Goal: Navigation & Orientation: Find specific page/section

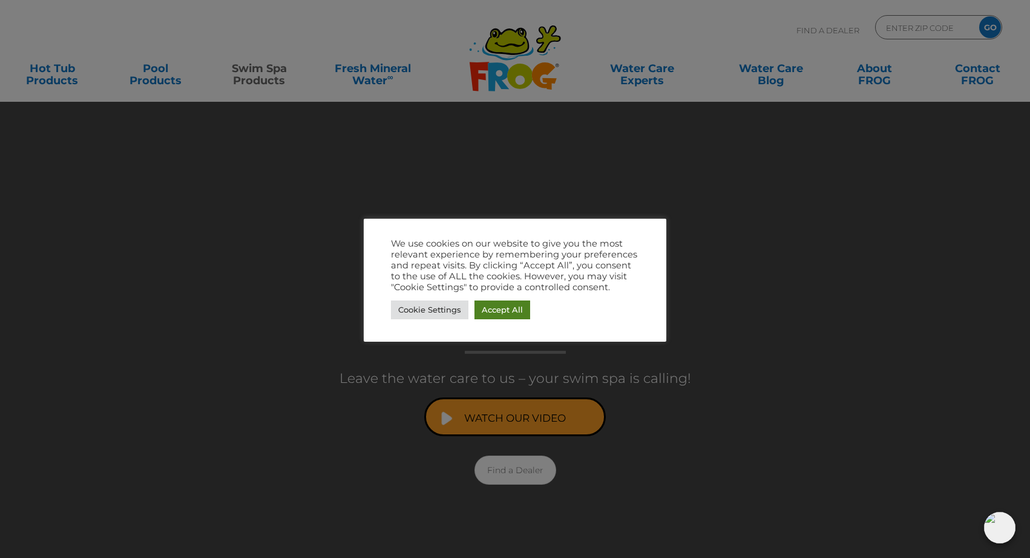
click at [492, 313] on link "Accept All" at bounding box center [503, 309] width 56 height 19
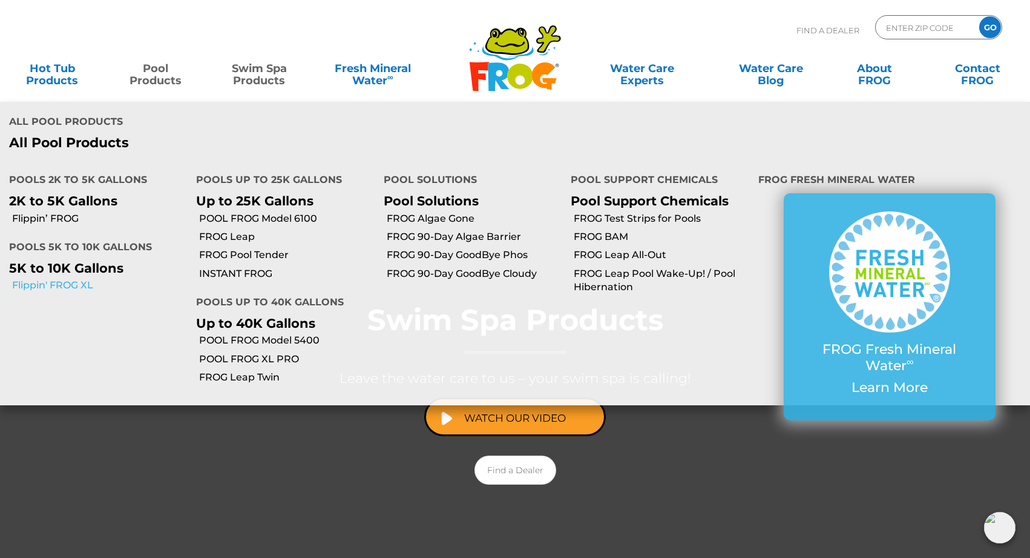
click at [93, 278] on link "Flippin' FROG XL" at bounding box center [99, 284] width 175 height 13
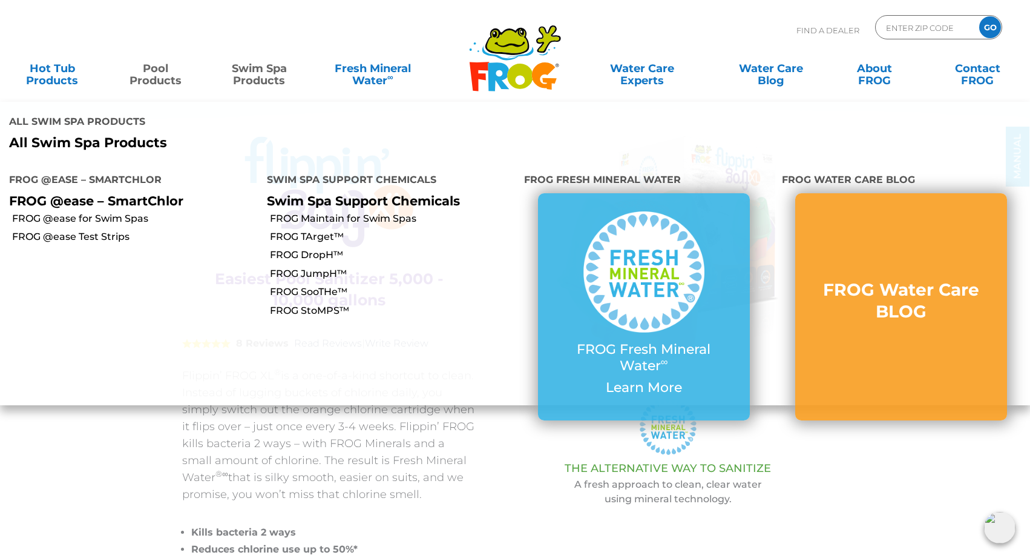
click at [278, 81] on link "Swim Spa Products" at bounding box center [259, 68] width 81 height 24
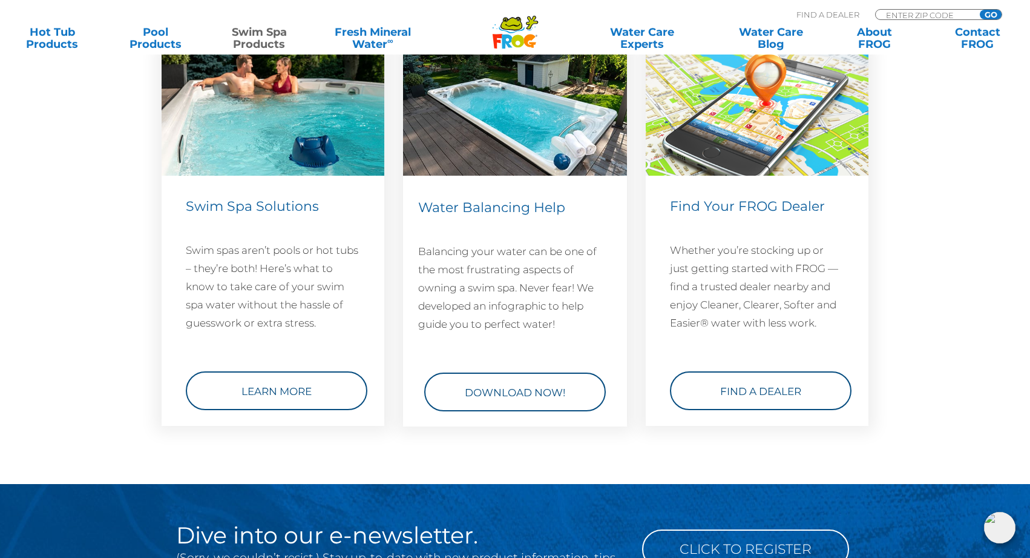
scroll to position [1693, 0]
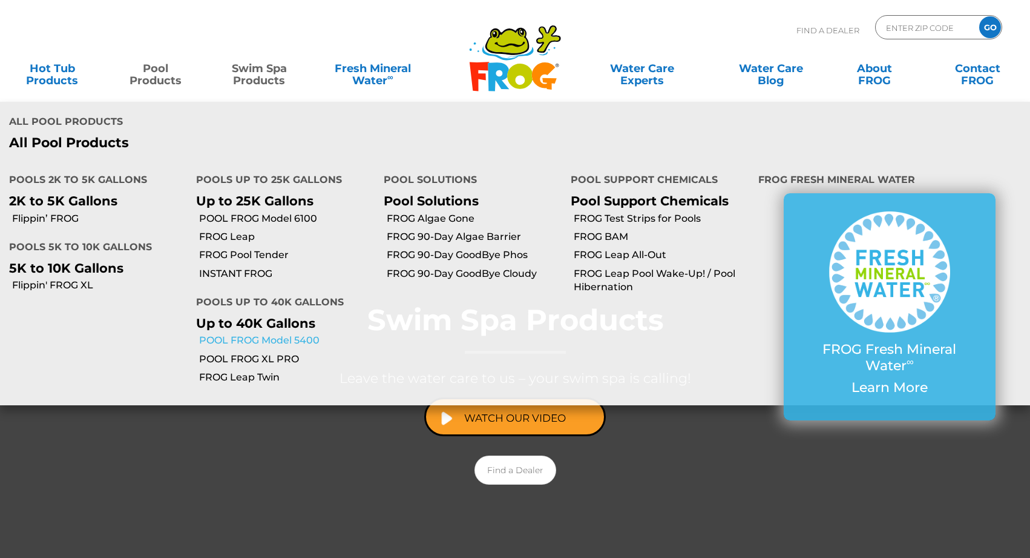
click at [237, 334] on link "POOL FROG Model 5400" at bounding box center [286, 340] width 175 height 13
